Goal: Browse casually: Explore the website without a specific task or goal

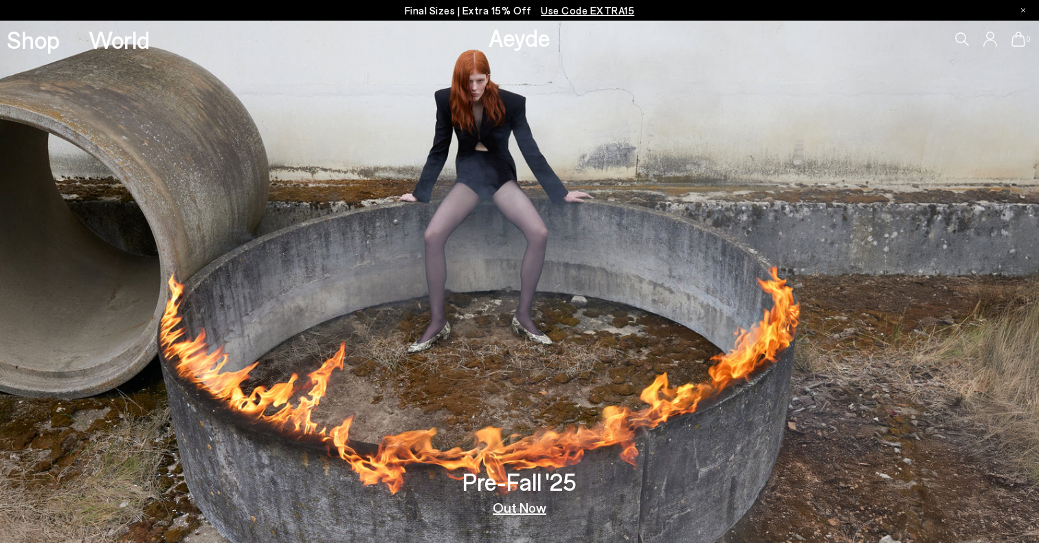
click at [520, 507] on link "Out Now" at bounding box center [520, 507] width 54 height 14
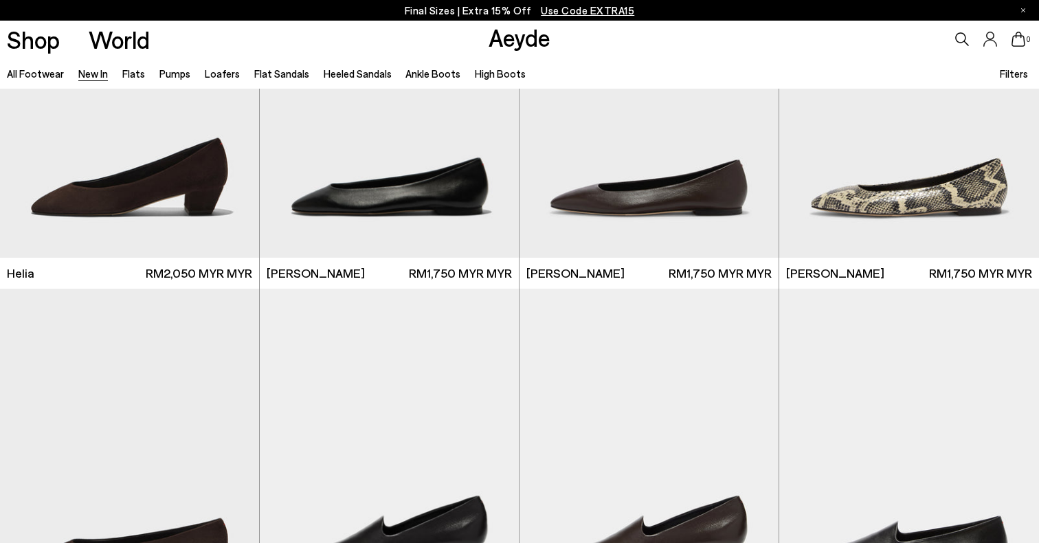
scroll to position [1864, 0]
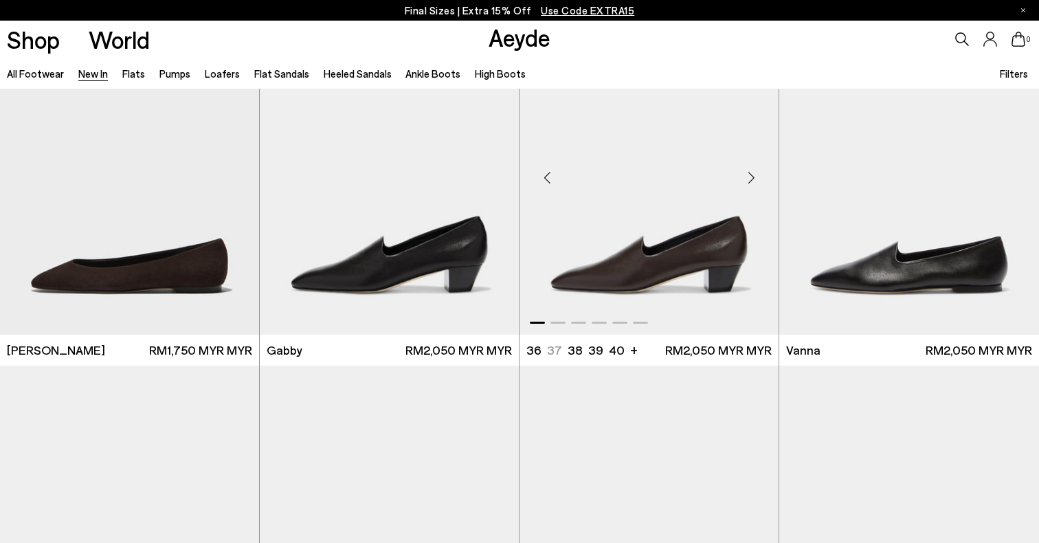
click at [753, 181] on div "Next slide" at bounding box center [751, 177] width 41 height 41
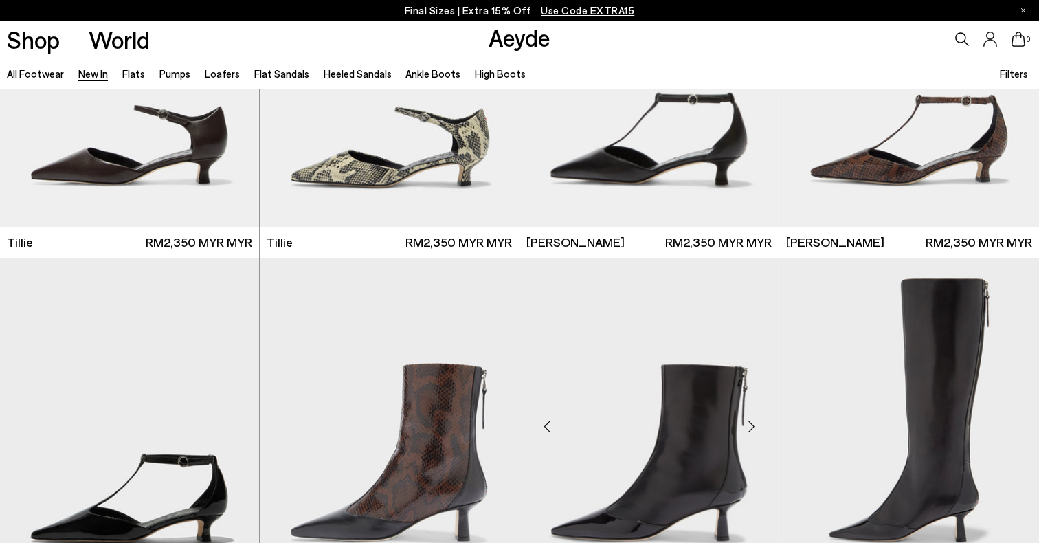
scroll to position [2977, 0]
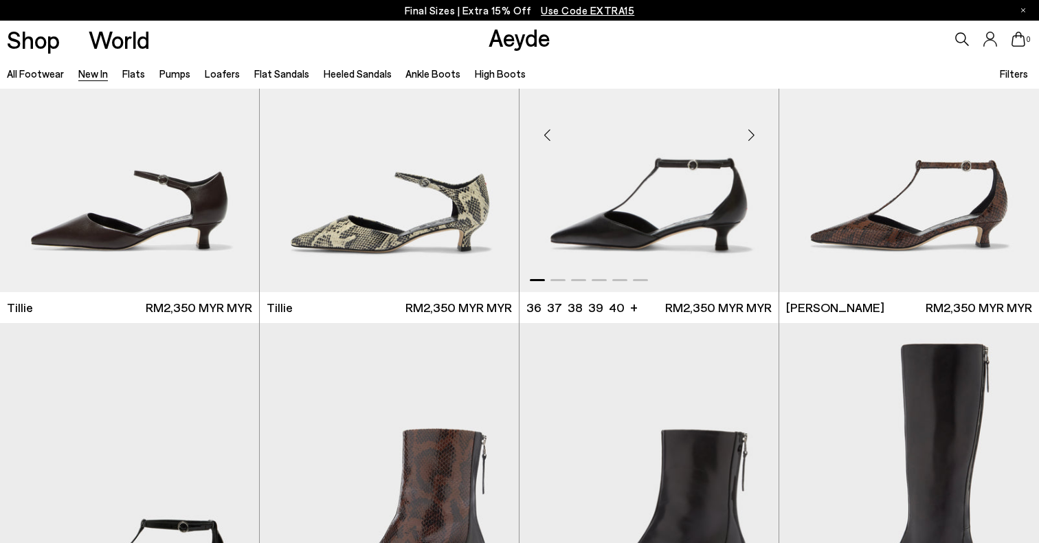
click at [756, 142] on div "Next slide" at bounding box center [751, 134] width 41 height 41
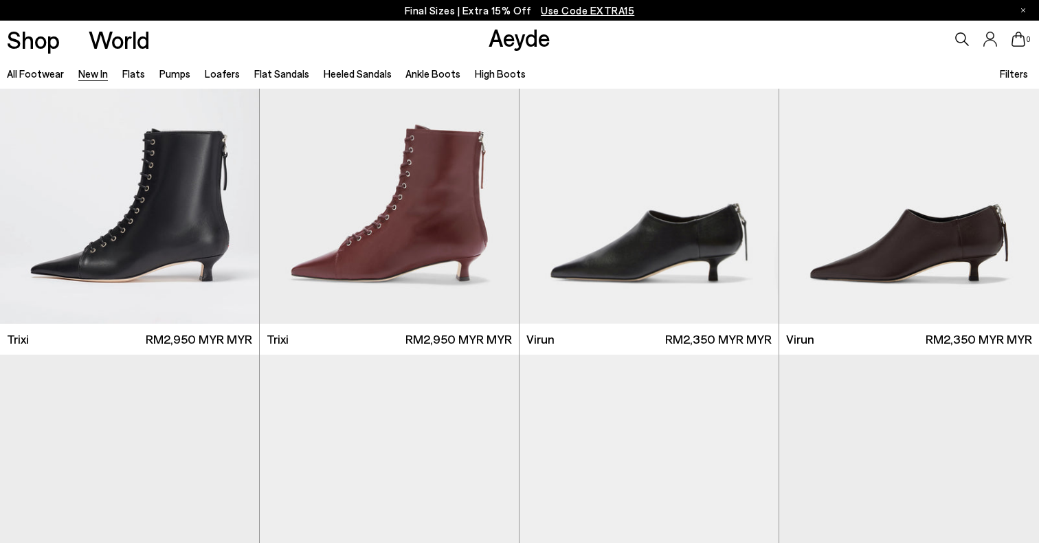
scroll to position [5006, 0]
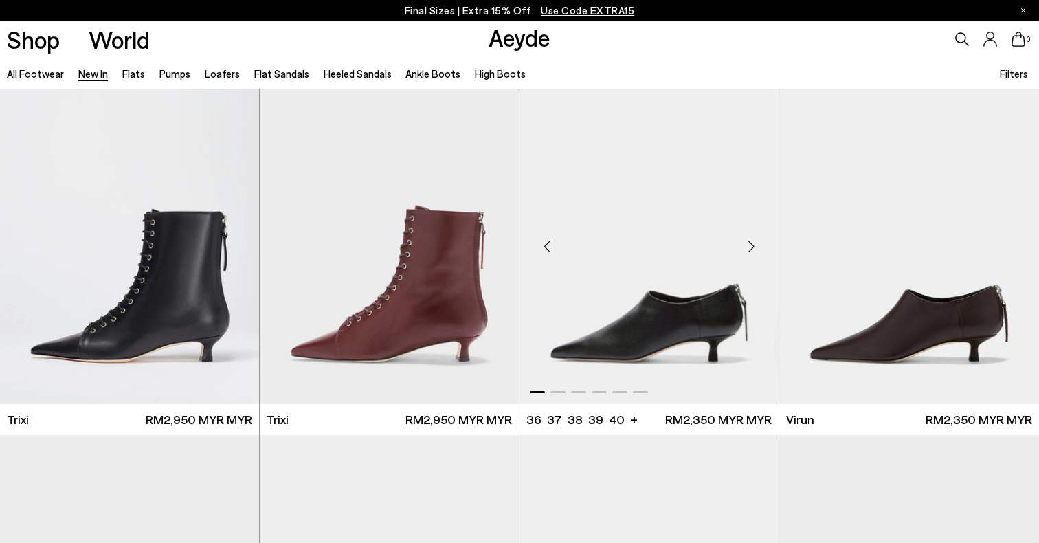
click at [747, 243] on div "Next slide" at bounding box center [751, 246] width 41 height 41
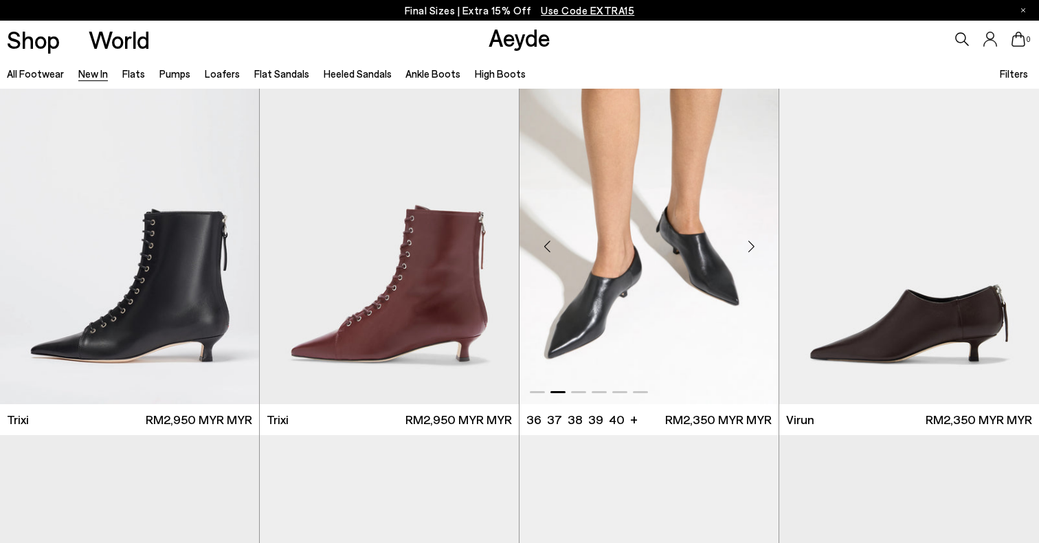
click at [747, 243] on div "Next slide" at bounding box center [751, 246] width 41 height 41
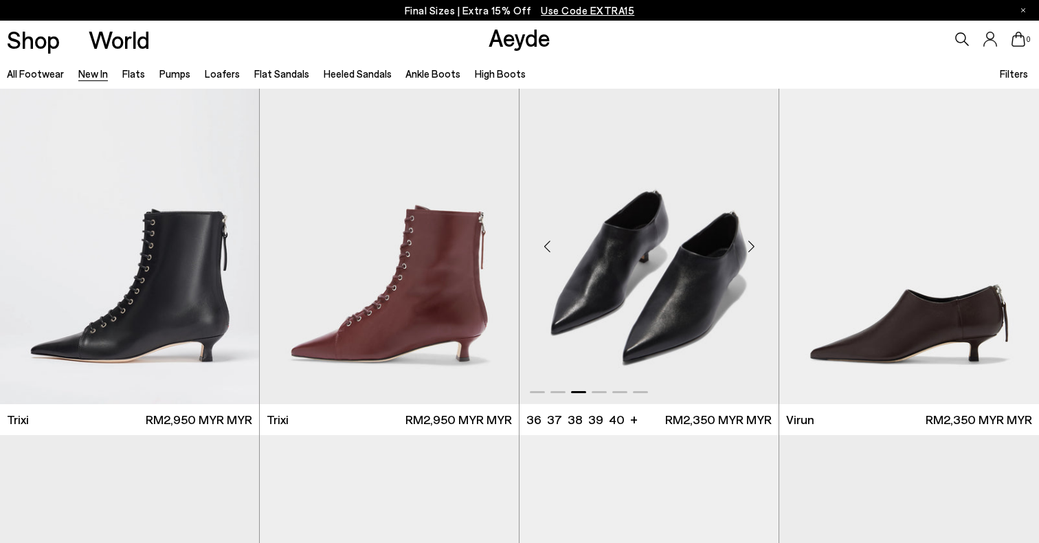
click at [747, 243] on div "Next slide" at bounding box center [751, 246] width 41 height 41
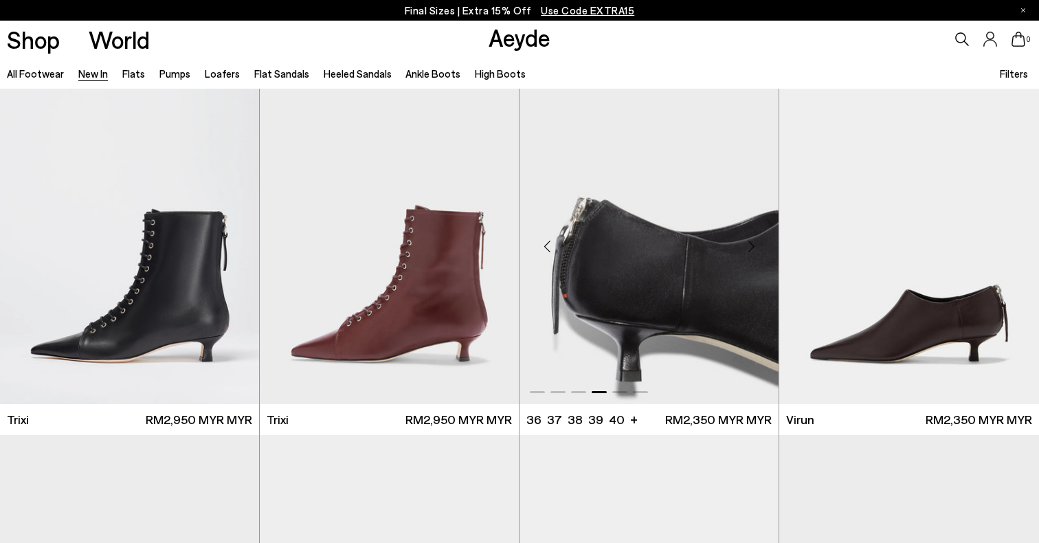
click at [747, 243] on div "Next slide" at bounding box center [751, 246] width 41 height 41
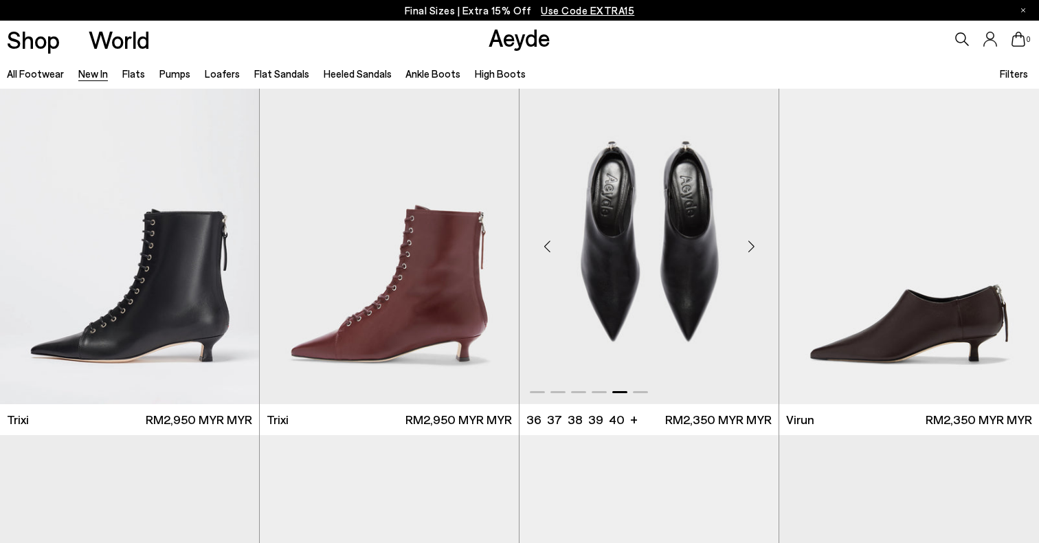
click at [747, 243] on div "Next slide" at bounding box center [751, 246] width 41 height 41
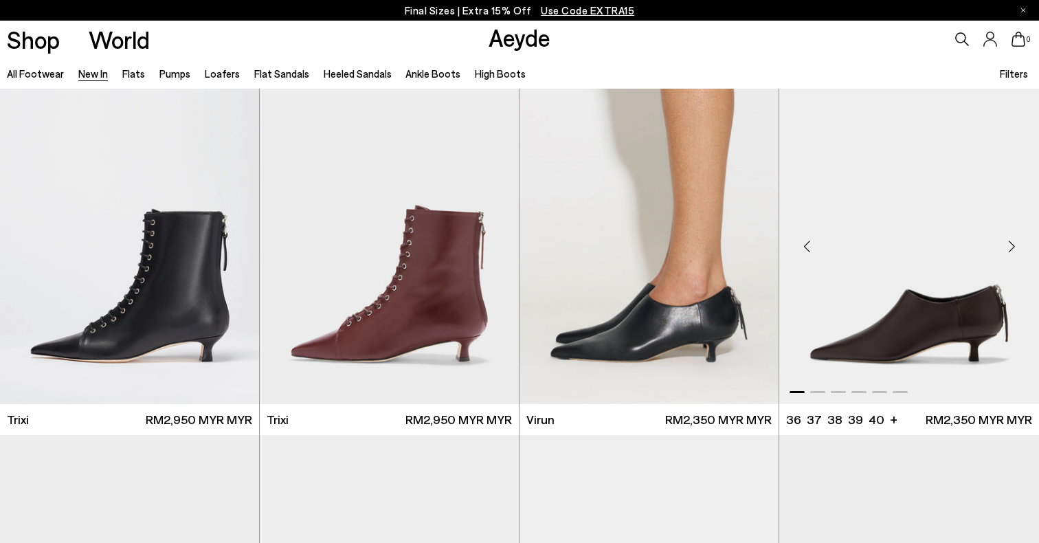
click at [1013, 241] on div "Next slide" at bounding box center [1011, 246] width 41 height 41
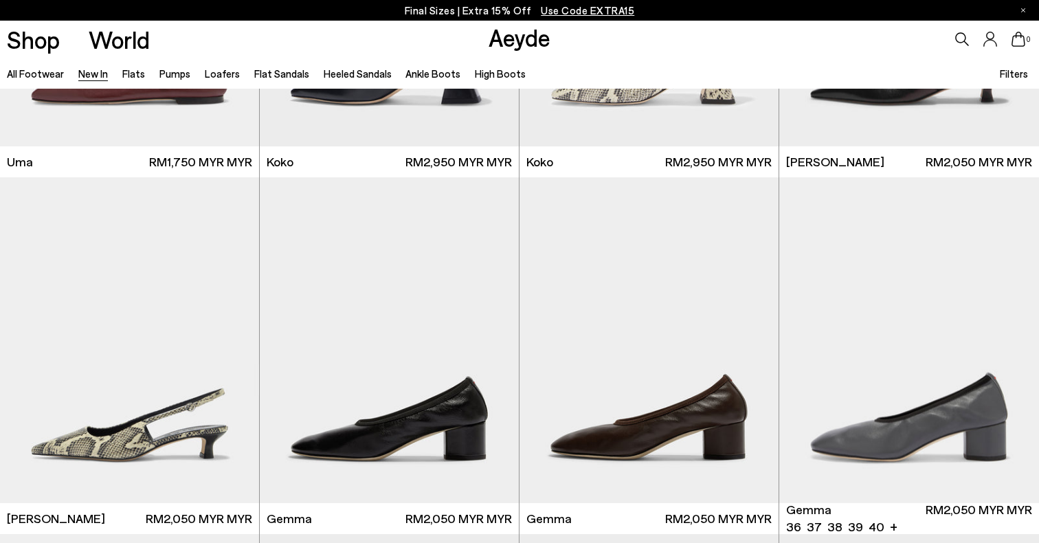
scroll to position [7303, 0]
